Goal: Information Seeking & Learning: Learn about a topic

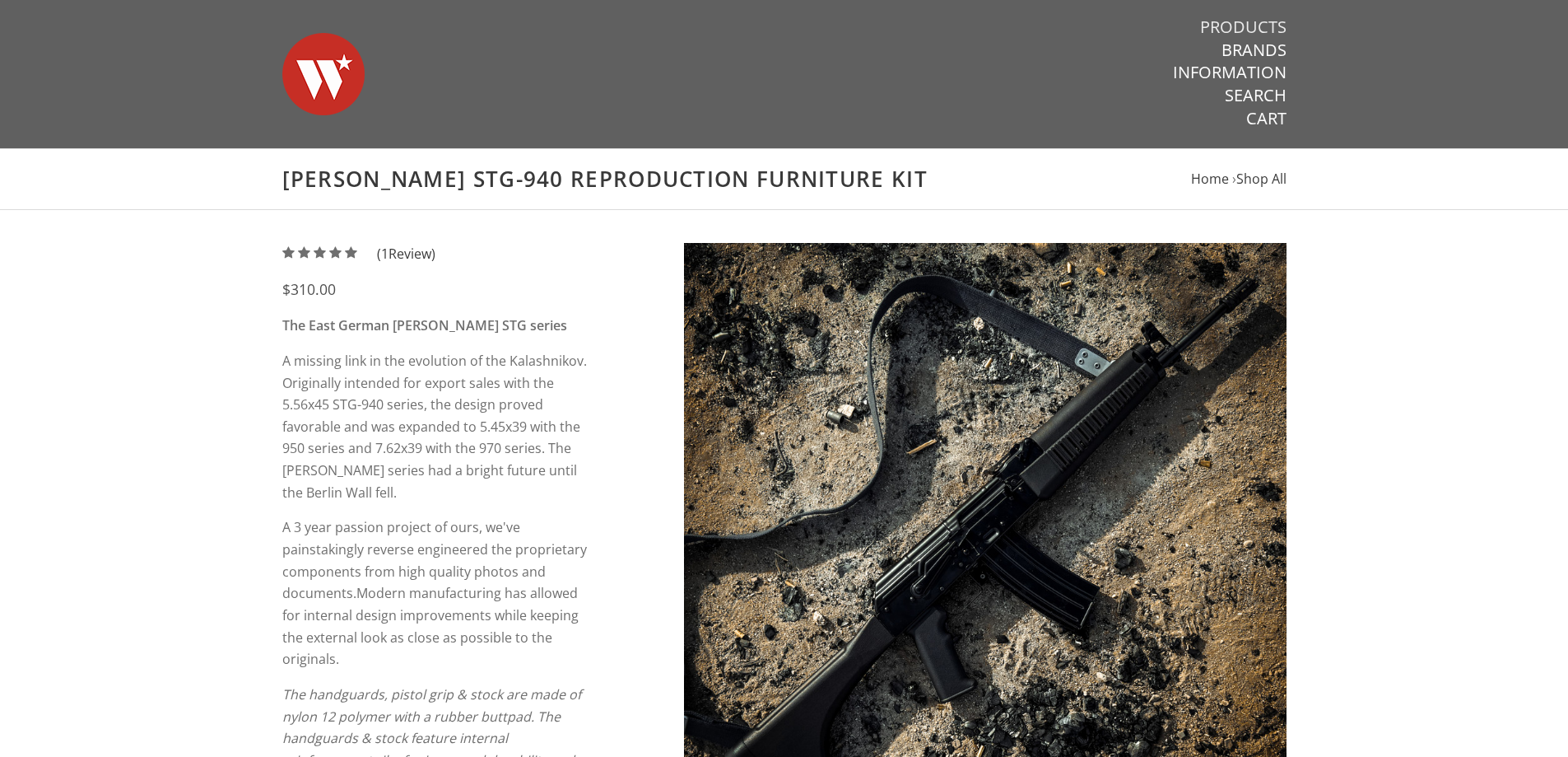
click at [1268, 22] on link "Products" at bounding box center [1243, 27] width 87 height 22
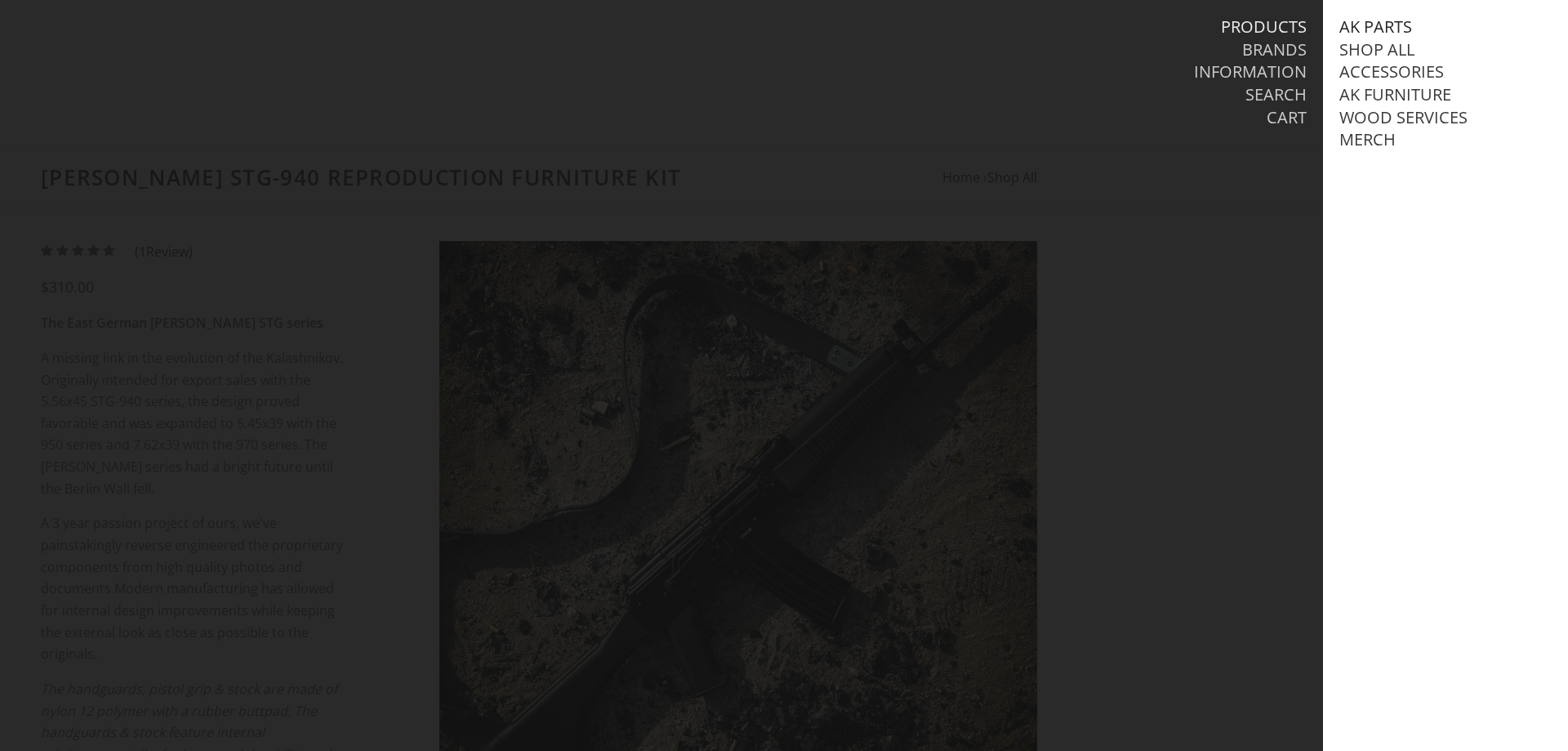
click at [1398, 23] on link "AK Parts" at bounding box center [1376, 26] width 73 height 22
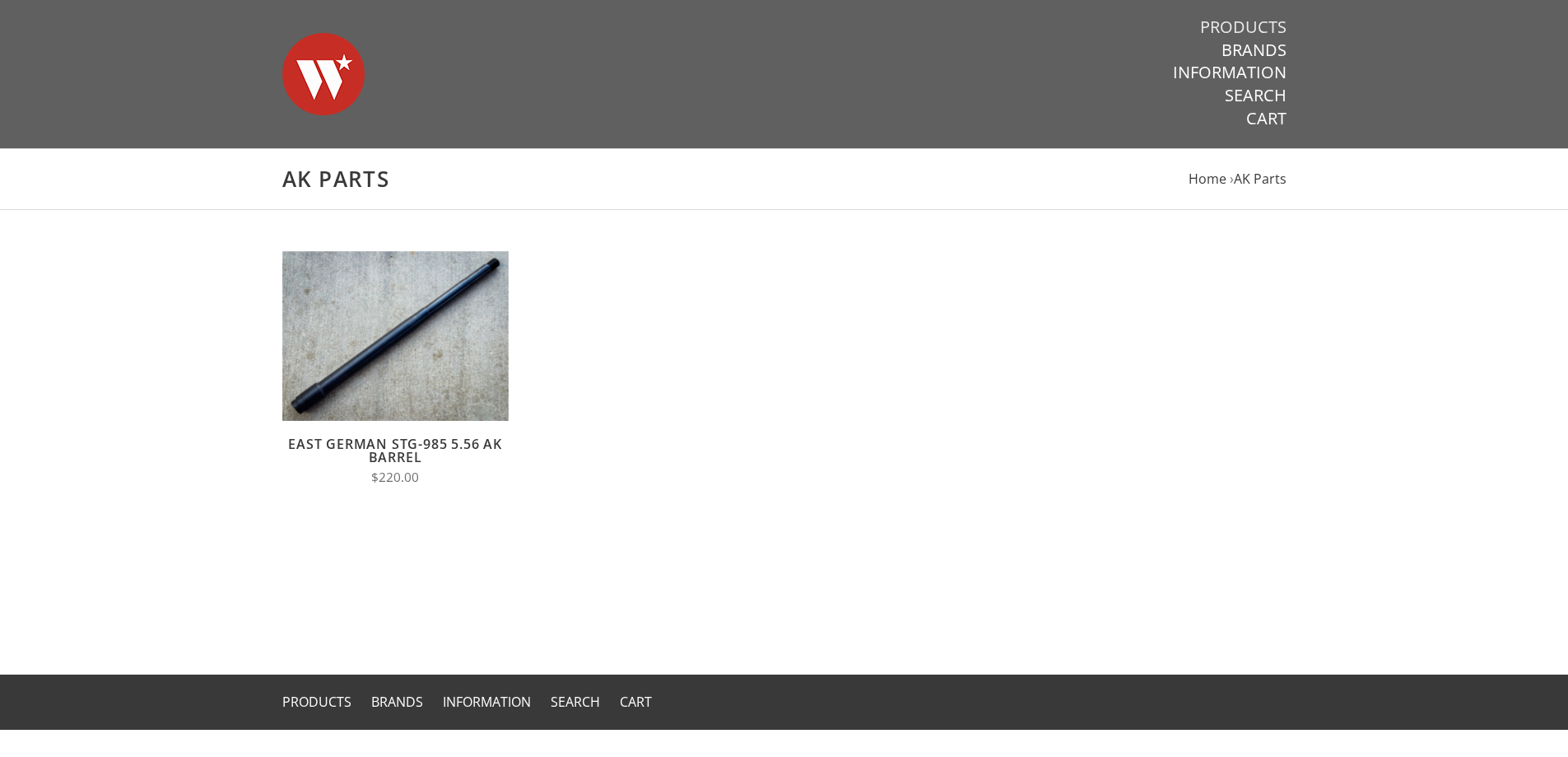
click at [1237, 29] on link "Products" at bounding box center [1243, 27] width 87 height 22
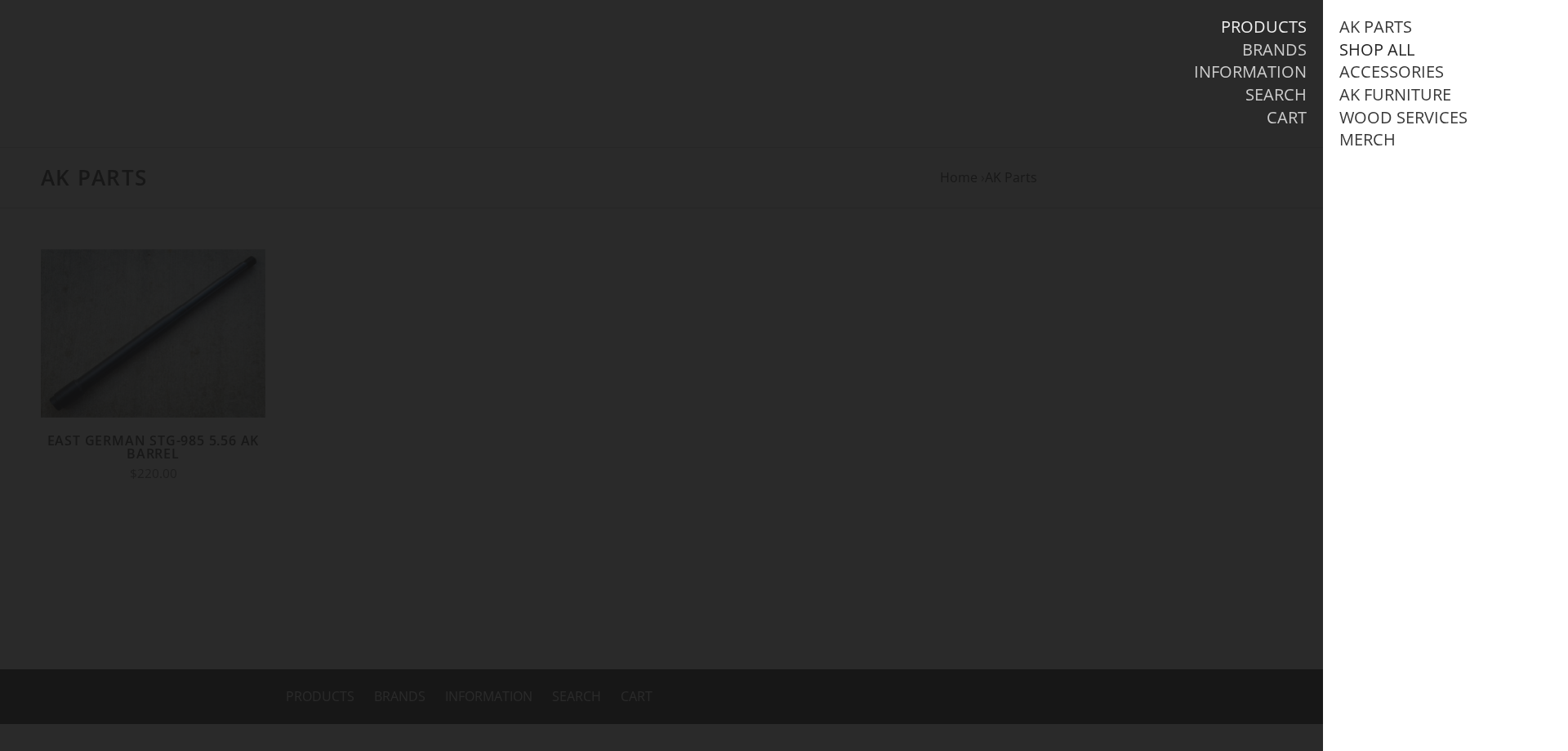
click at [1376, 51] on link "Shop All" at bounding box center [1377, 50] width 75 height 22
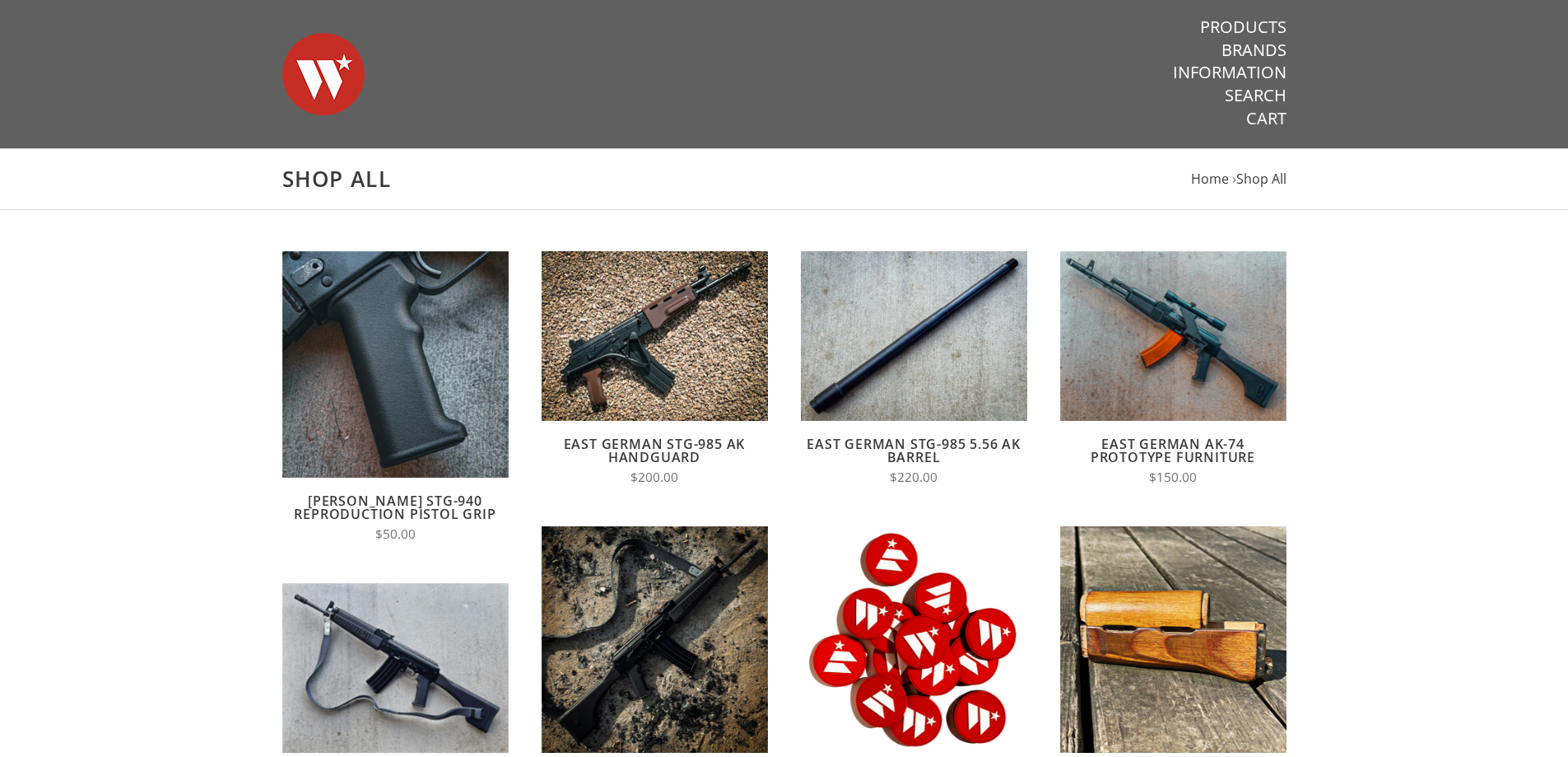
click at [941, 452] on link "East German STG-985 5.56 AK Barrel" at bounding box center [914, 450] width 214 height 31
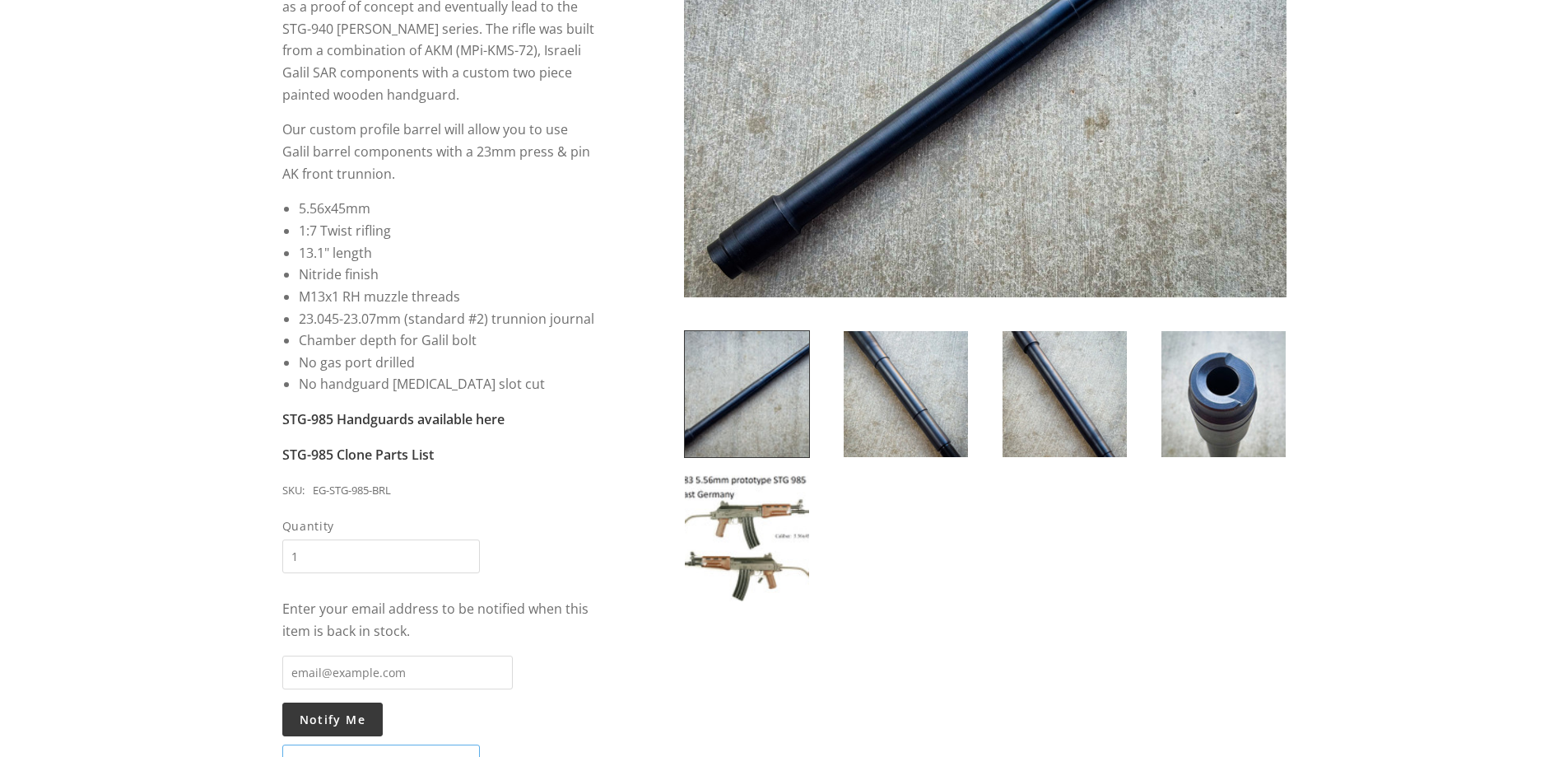
scroll to position [412, 0]
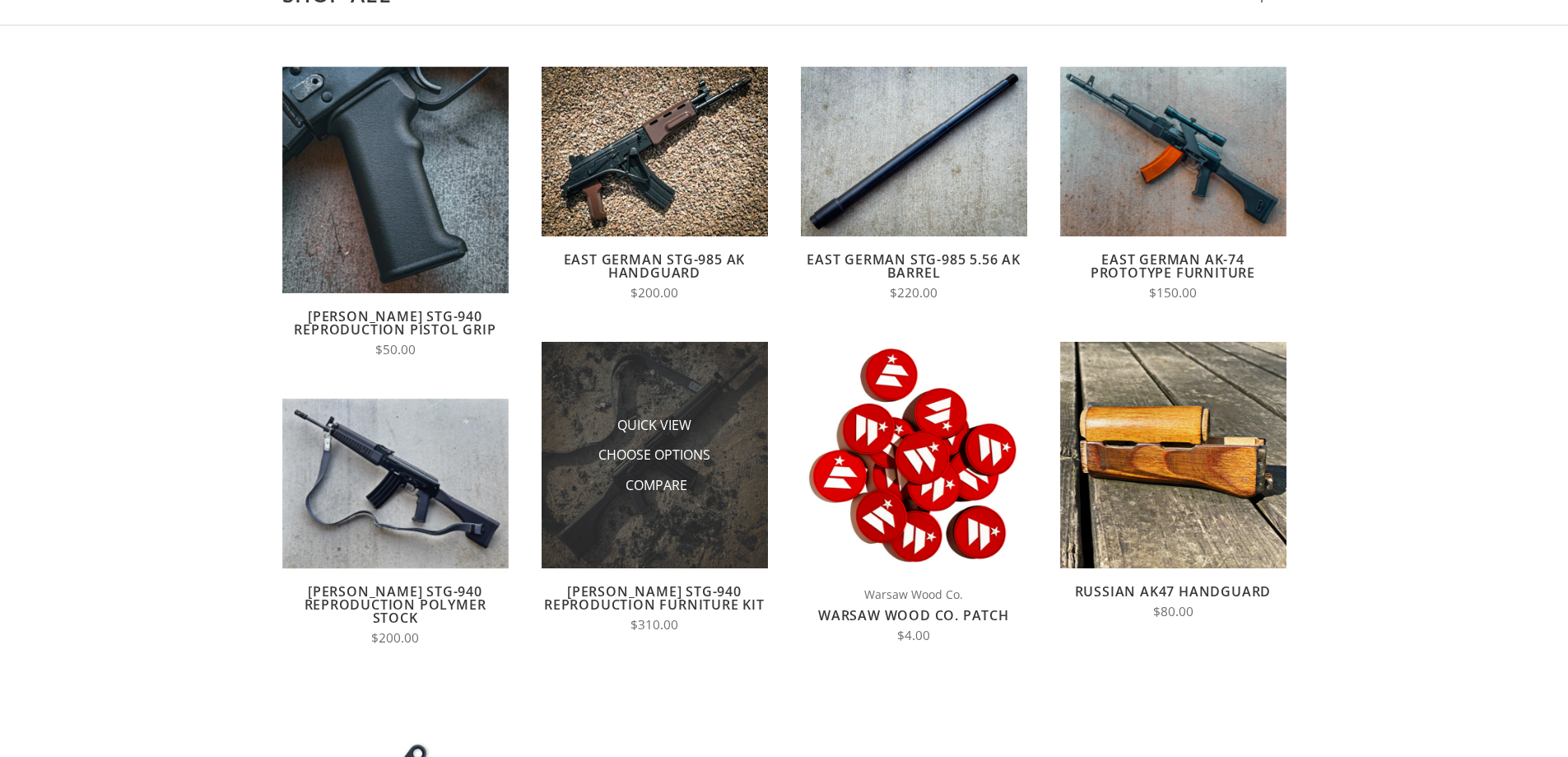
scroll to position [165, 0]
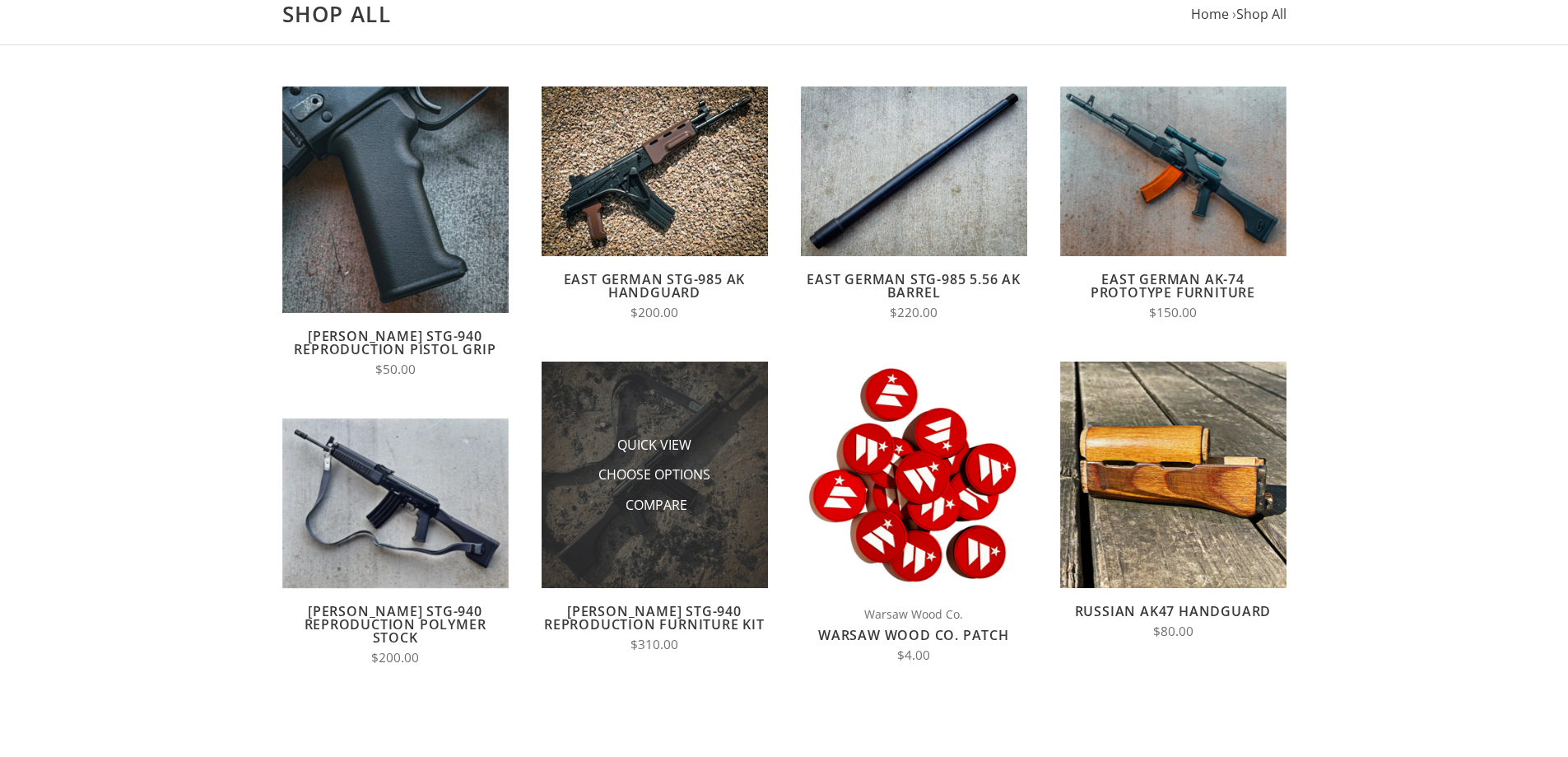
drag, startPoint x: 639, startPoint y: 392, endPoint x: 625, endPoint y: 390, distance: 14.1
click at [625, 390] on img at bounding box center [655, 475] width 226 height 226
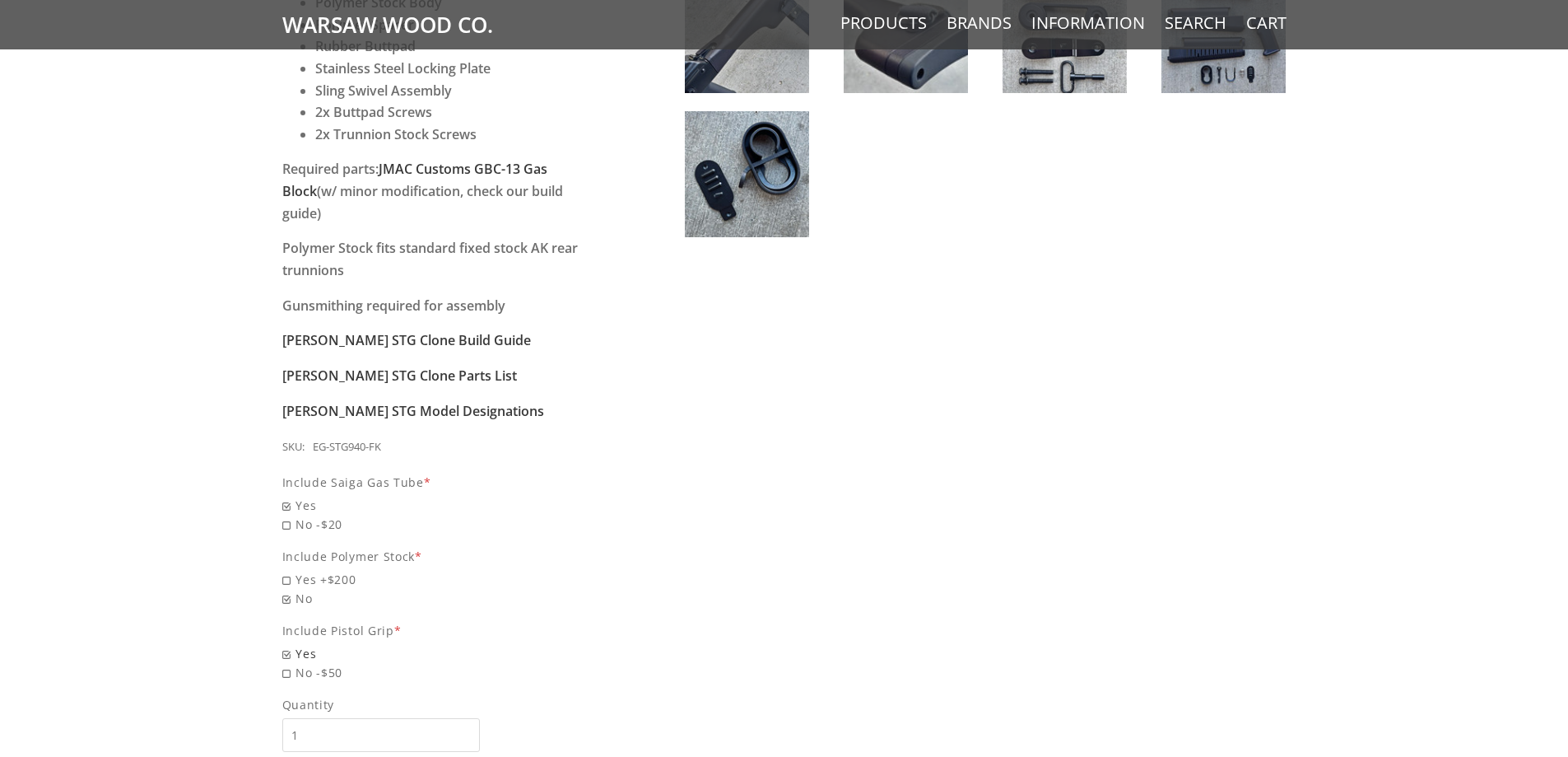
scroll to position [1235, 0]
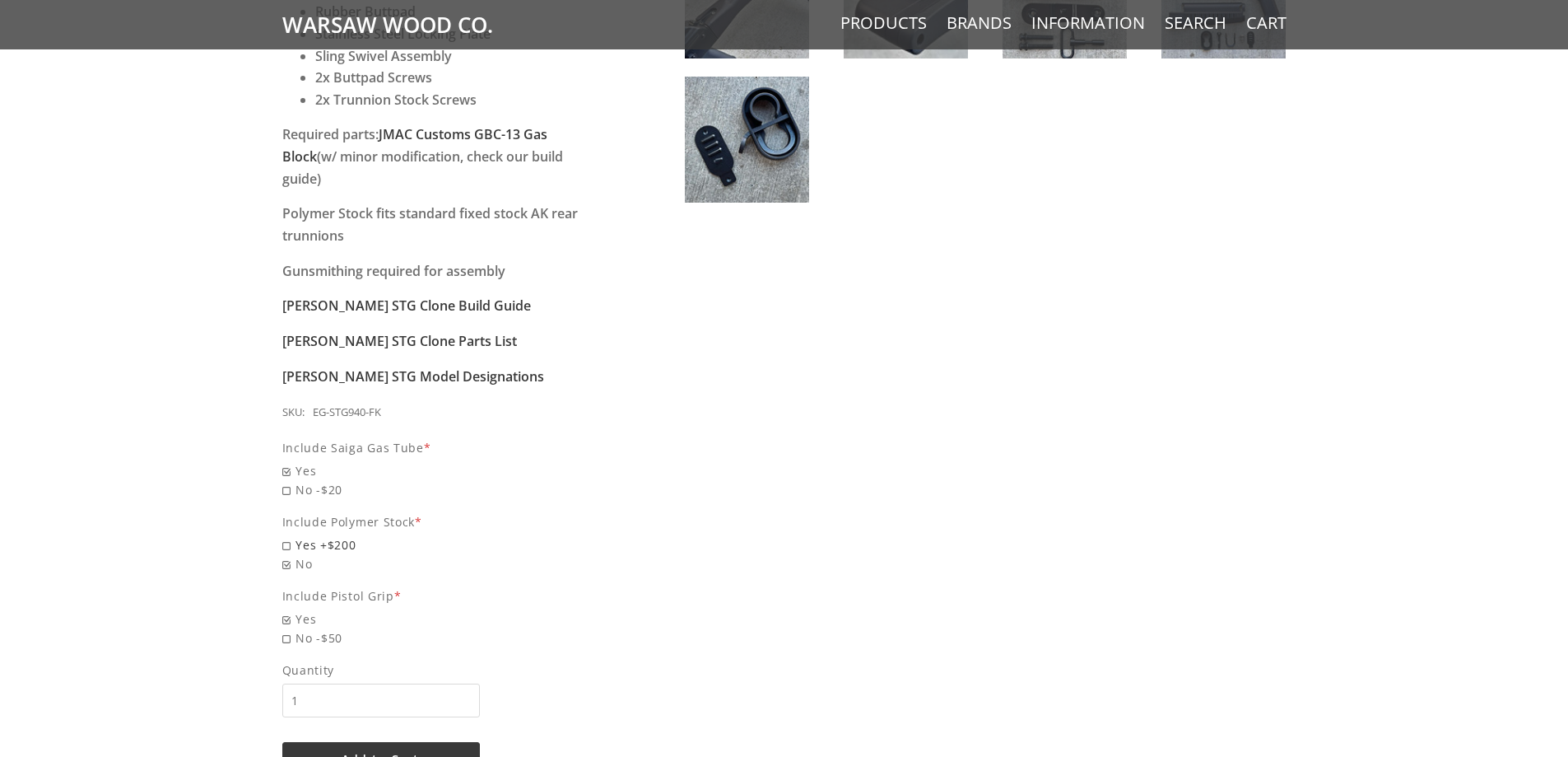
click at [284, 535] on span "Yes +$200" at bounding box center [440, 545] width 316 height 19
click at [284, 535] on input "Yes +$200" at bounding box center [397, 535] width 230 height 1
radio input "true"
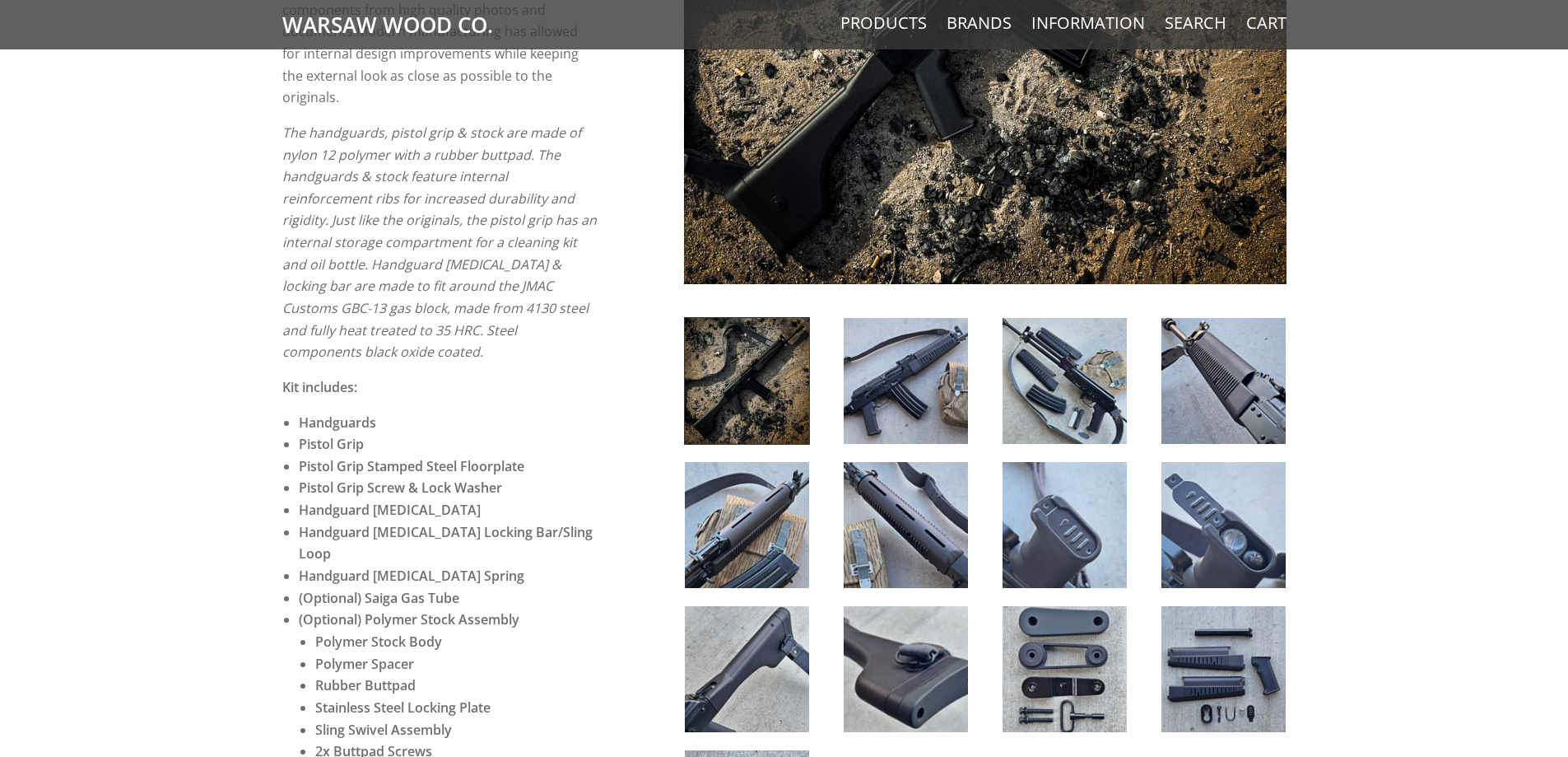
scroll to position [495, 0]
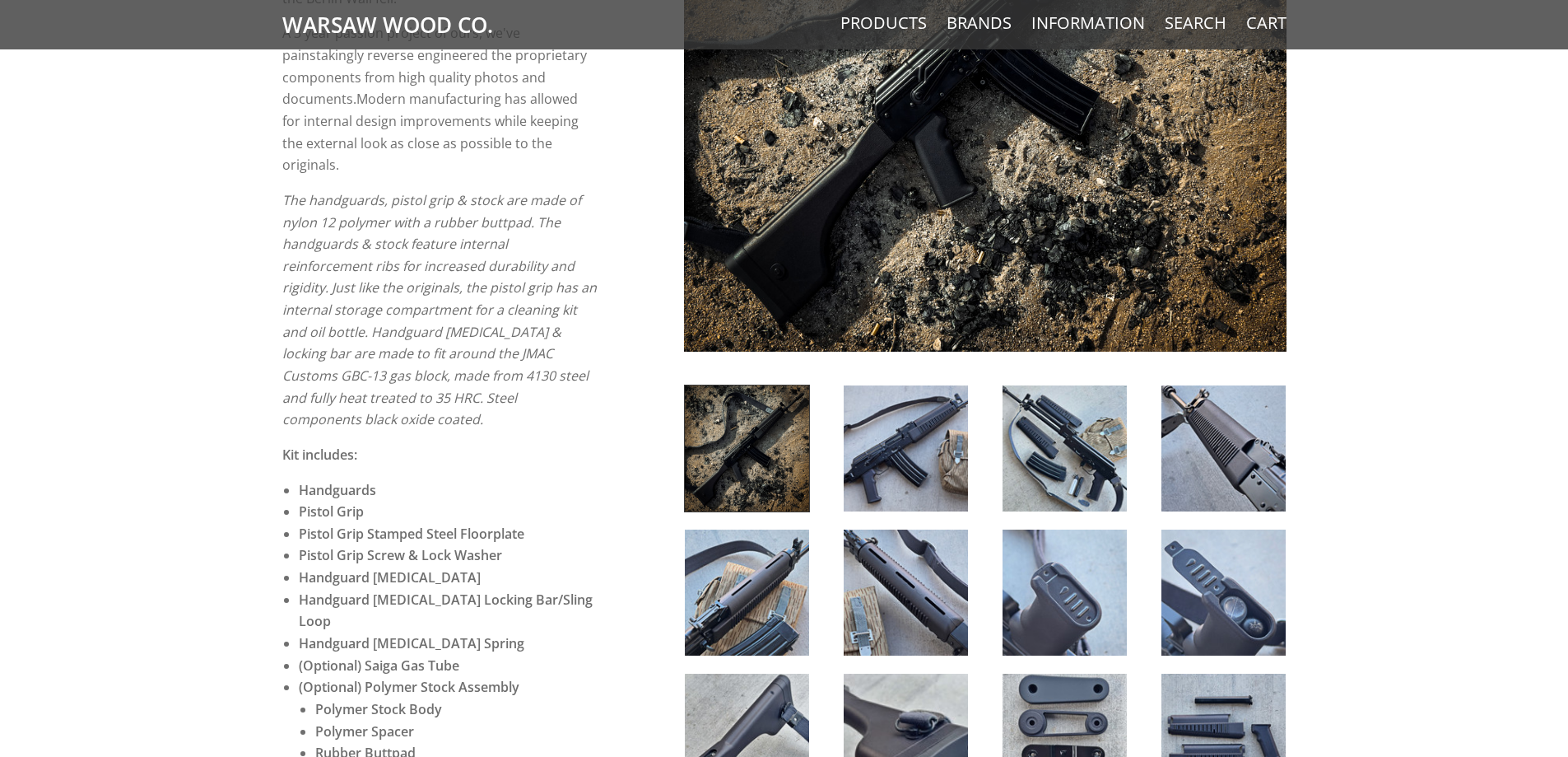
click at [1218, 493] on img at bounding box center [1224, 448] width 125 height 126
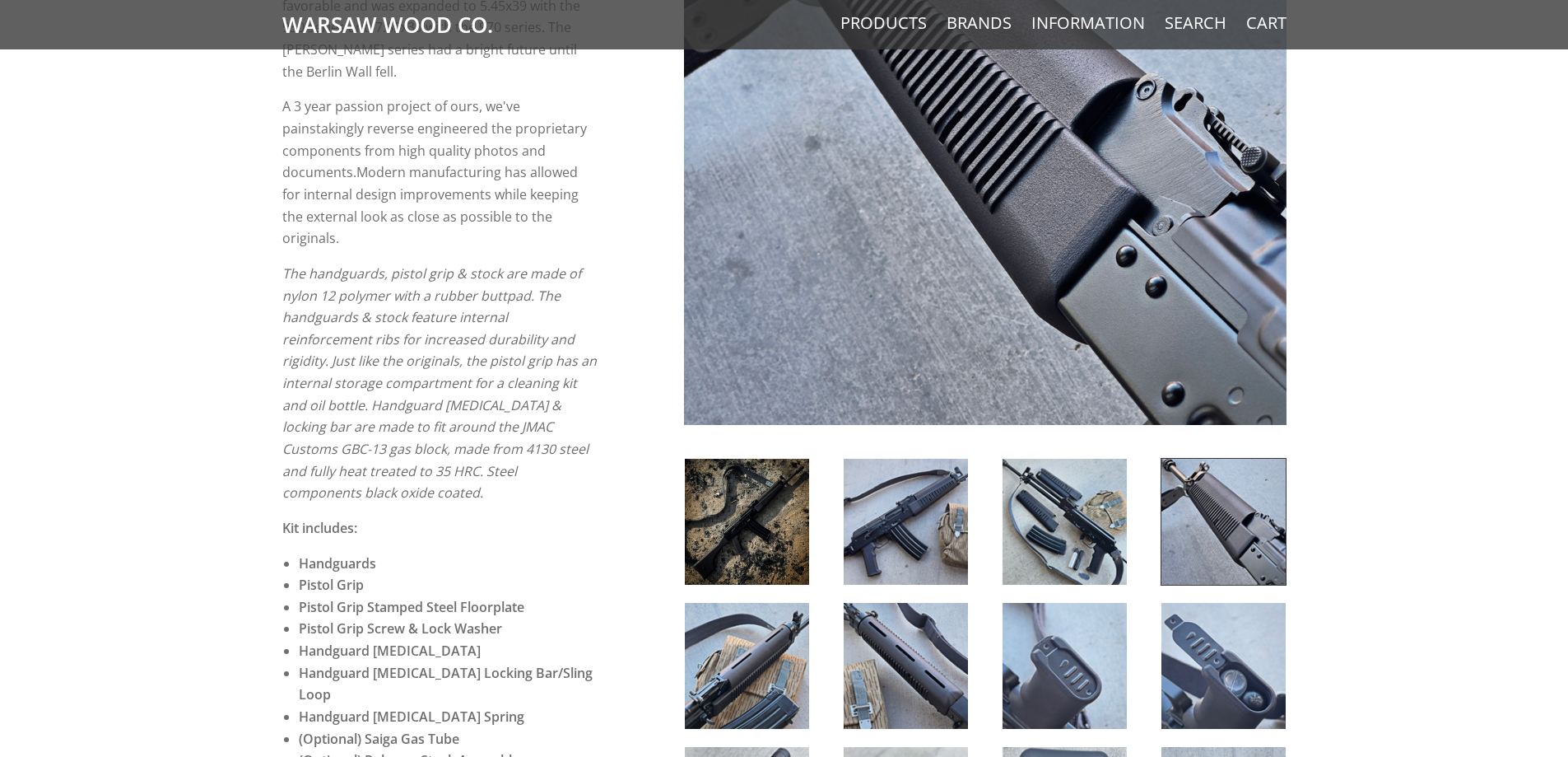
scroll to position [412, 0]
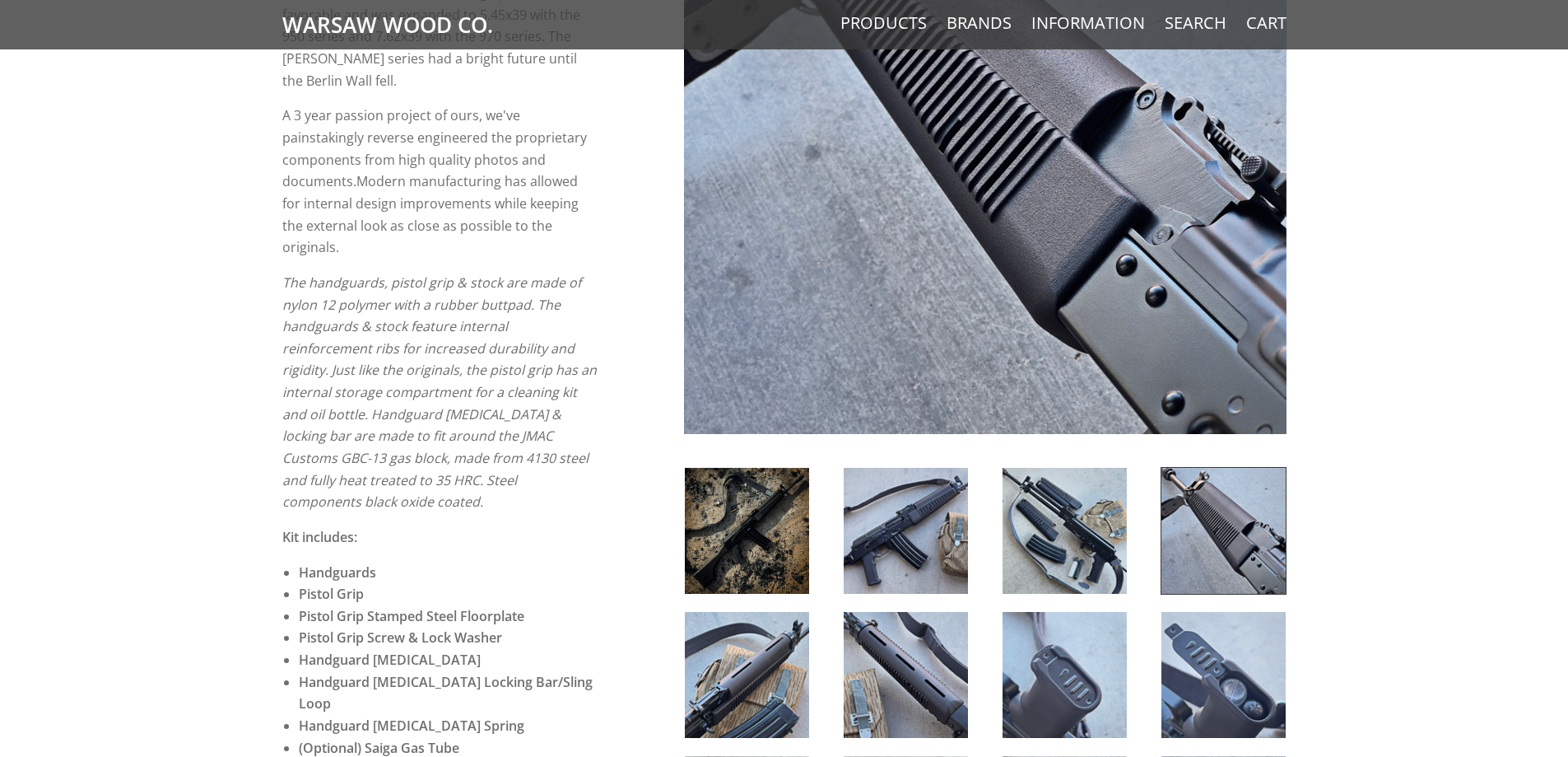
click at [1087, 532] on img at bounding box center [1065, 531] width 125 height 126
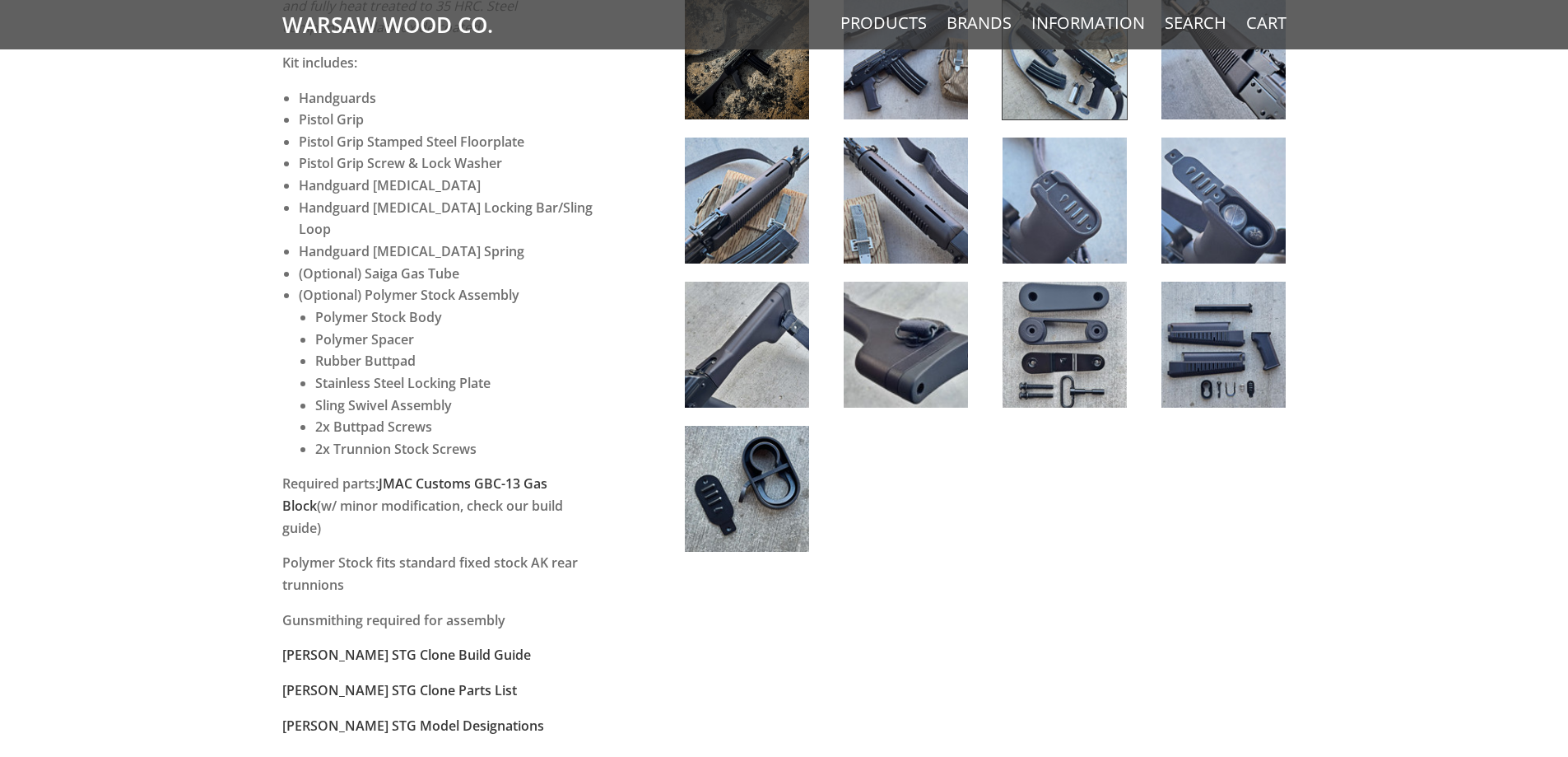
scroll to position [905, 0]
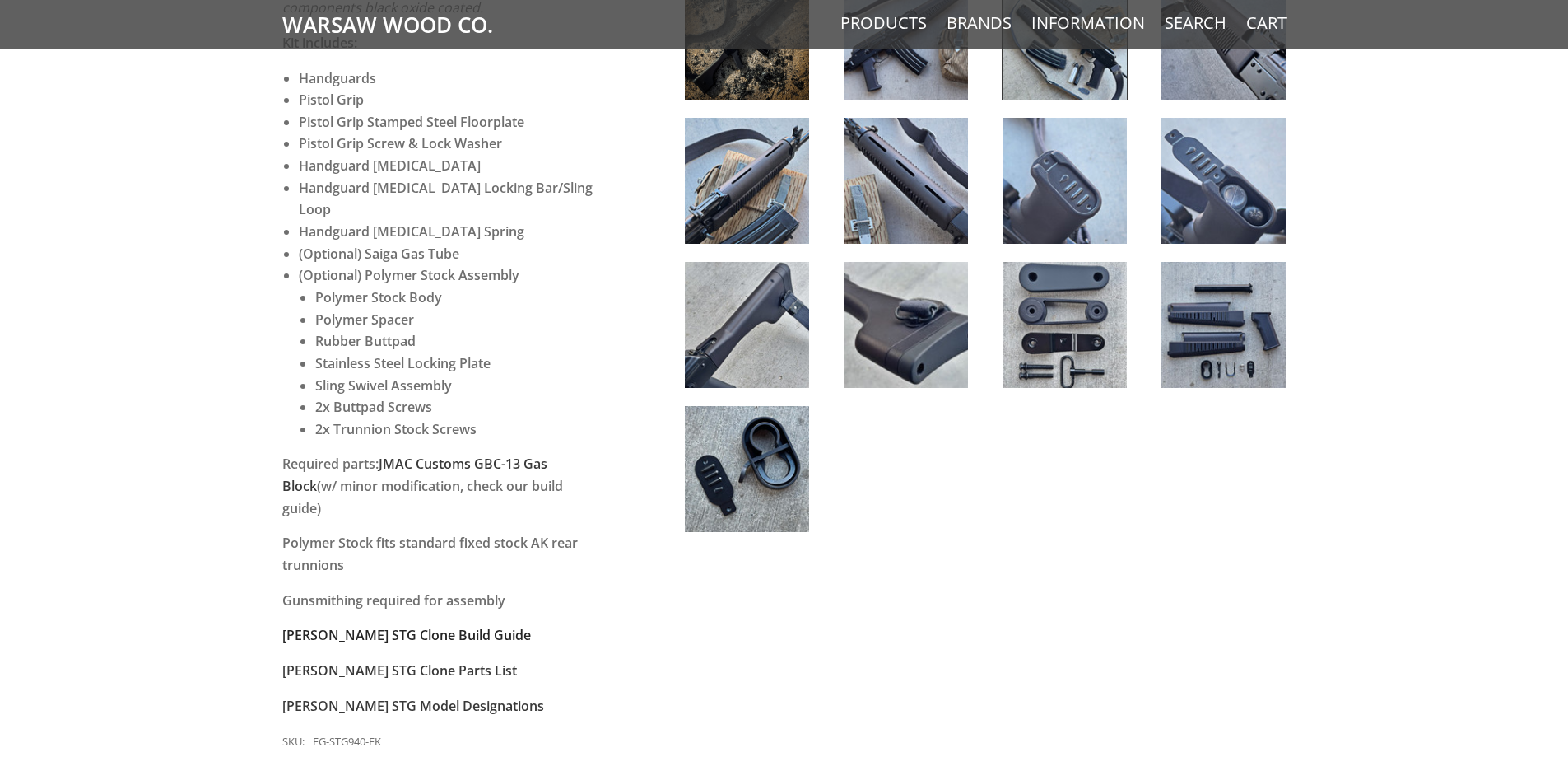
click at [449, 626] on strong "Wieger STG Clone Build Guide" at bounding box center [406, 634] width 248 height 18
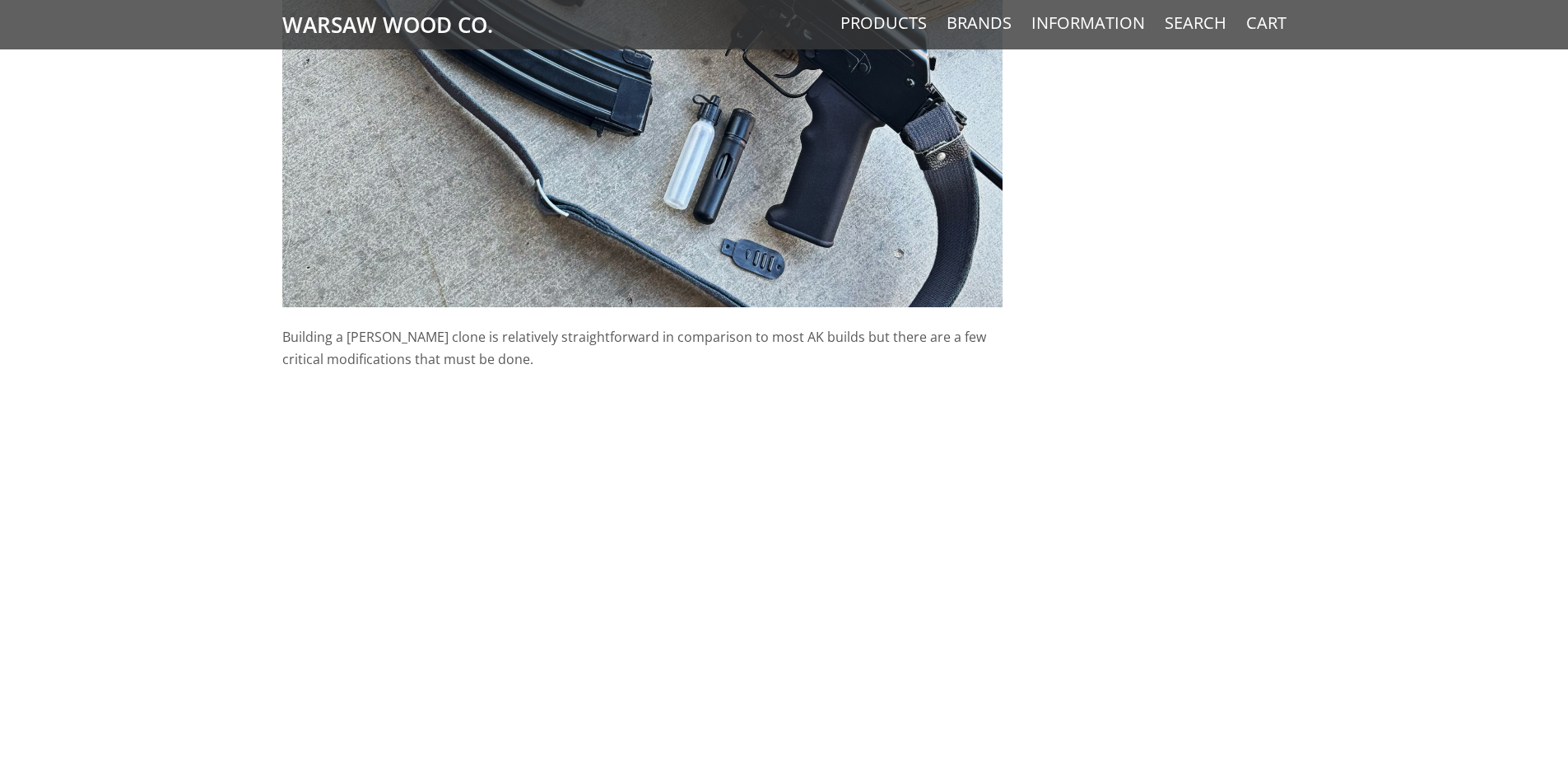
scroll to position [1071, 0]
